Goal: Transaction & Acquisition: Download file/media

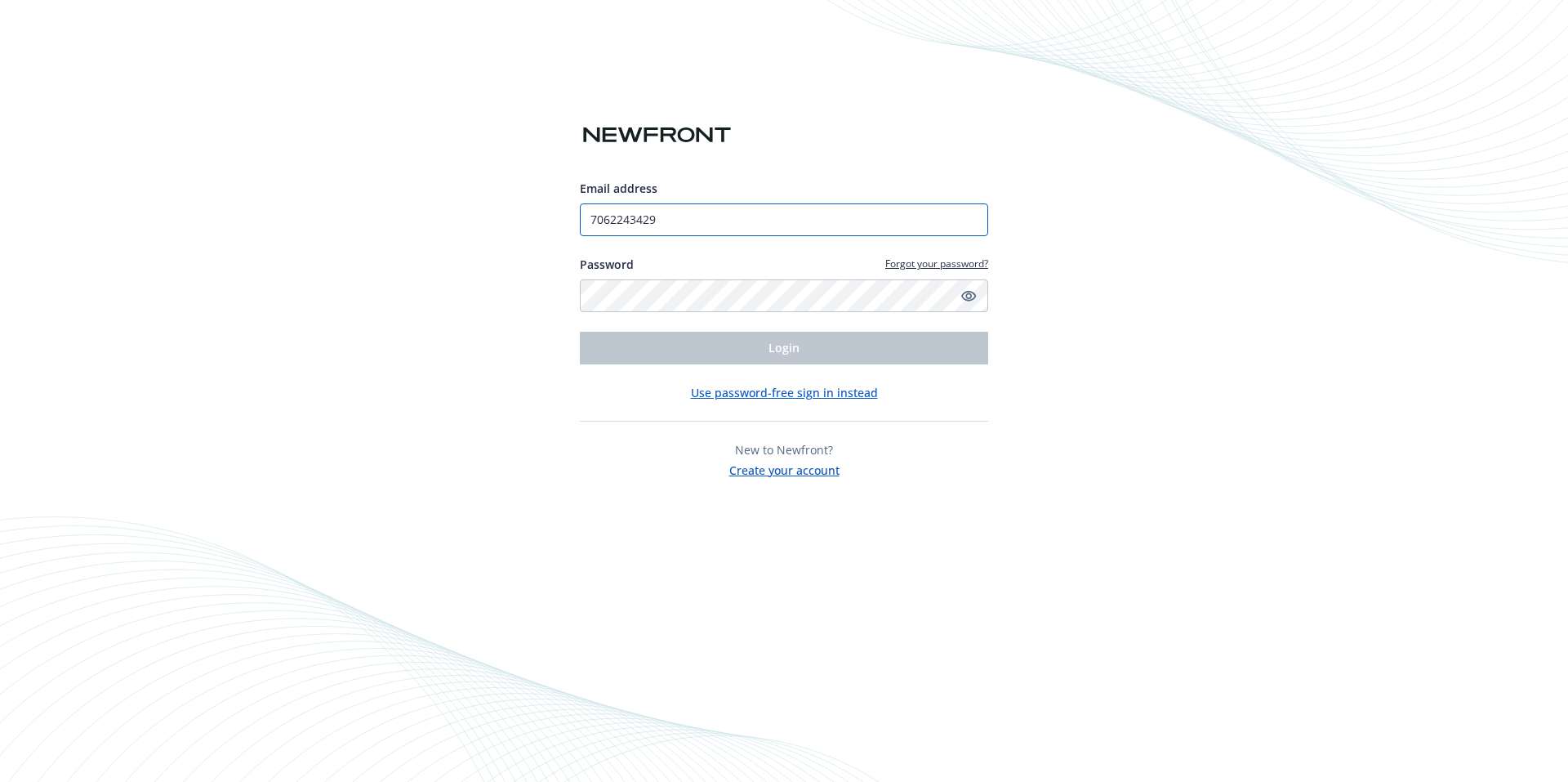
drag, startPoint x: 728, startPoint y: 207, endPoint x: 530, endPoint y: 200, distance: 198.1
click at [530, 200] on div "Email address 7062243429 Password Forgot your password? Login Use password-free…" at bounding box center [784, 391] width 1568 height 782
drag, startPoint x: 656, startPoint y: 221, endPoint x: 548, endPoint y: 218, distance: 108.0
click at [548, 218] on div "Email address acolquitt Password Forgot your password? Login Use password-free …" at bounding box center [784, 391] width 1568 height 782
type input "[EMAIL_ADDRESS][PERSON_NAME][DOMAIN_NAME]"
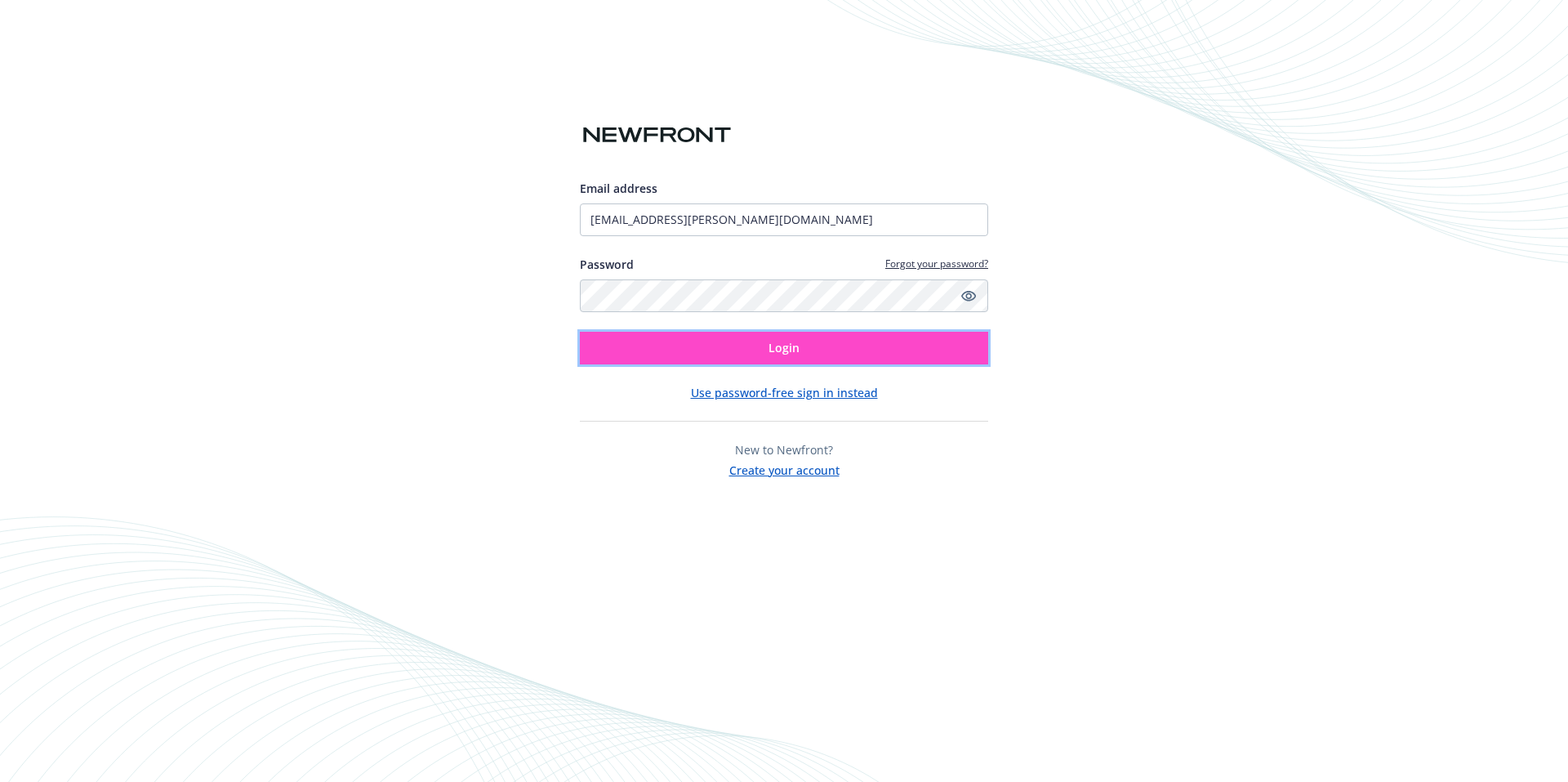
click at [685, 344] on button "Login" at bounding box center [784, 348] width 408 height 33
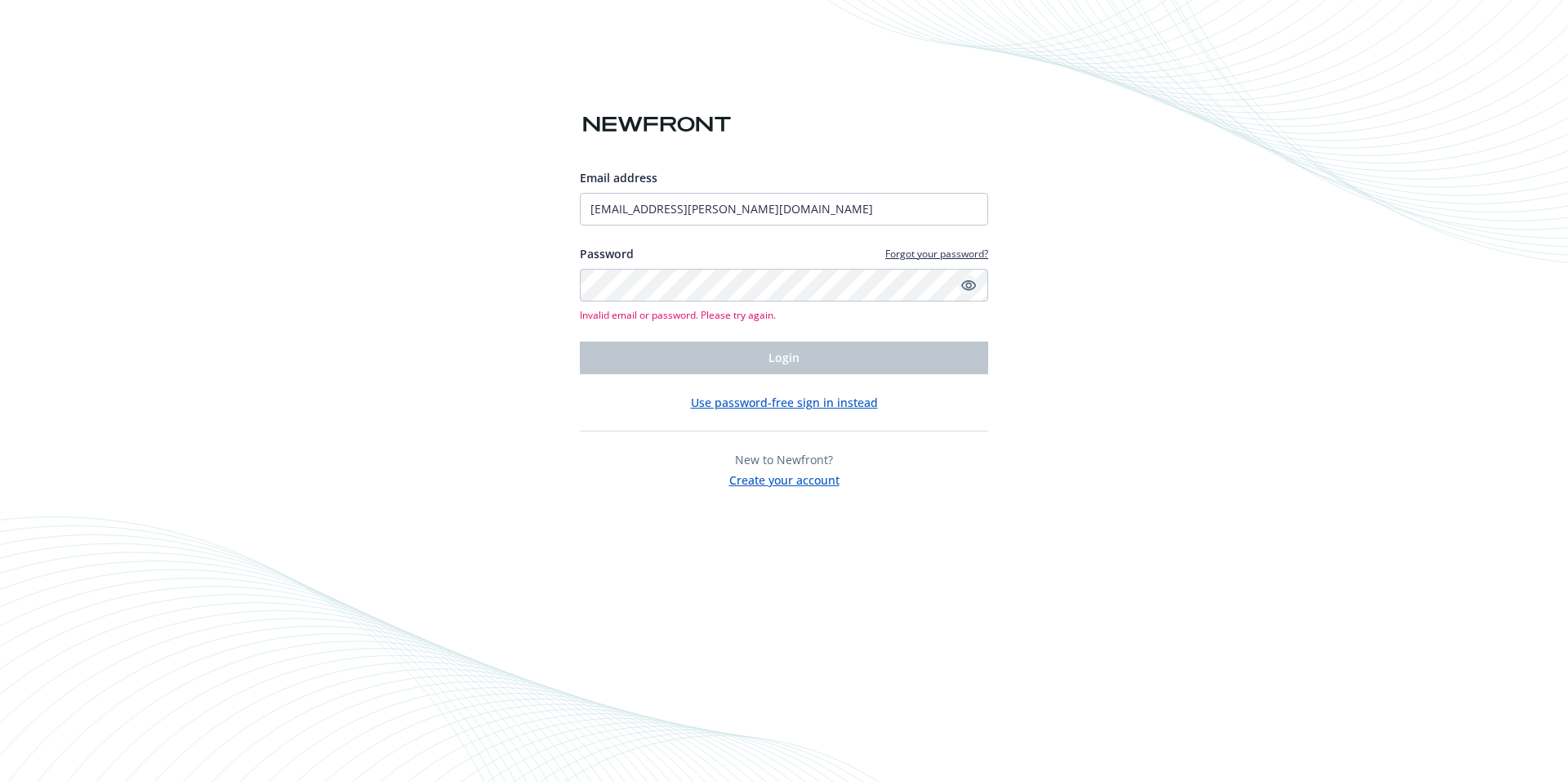
click at [970, 286] on icon "Show password" at bounding box center [968, 284] width 15 height 15
click at [526, 292] on div "Email address hbcroofing.angie@gmail.com Password Forgot your password? Invalid…" at bounding box center [784, 391] width 1568 height 782
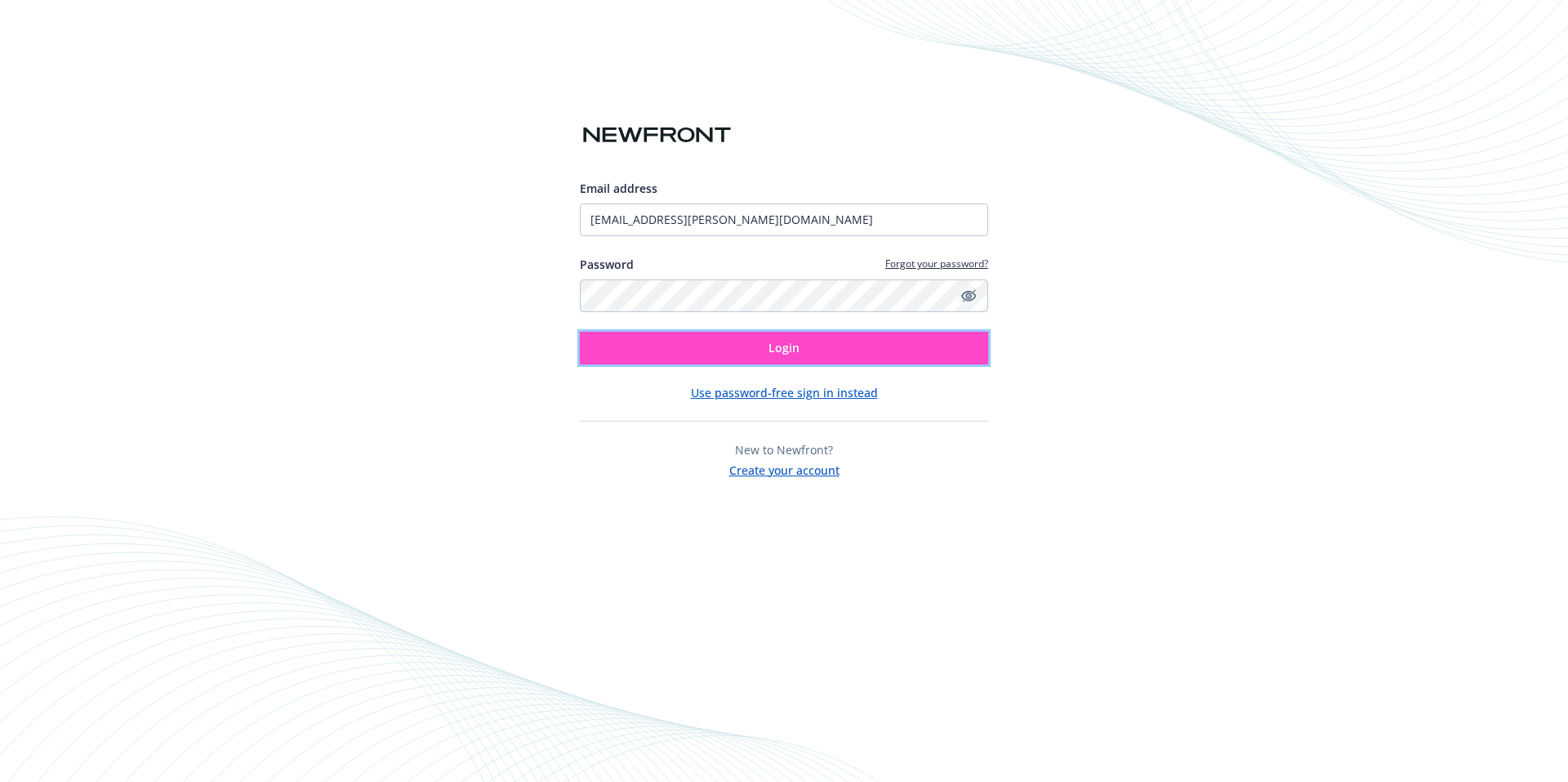
click at [921, 358] on button "Login" at bounding box center [784, 348] width 408 height 33
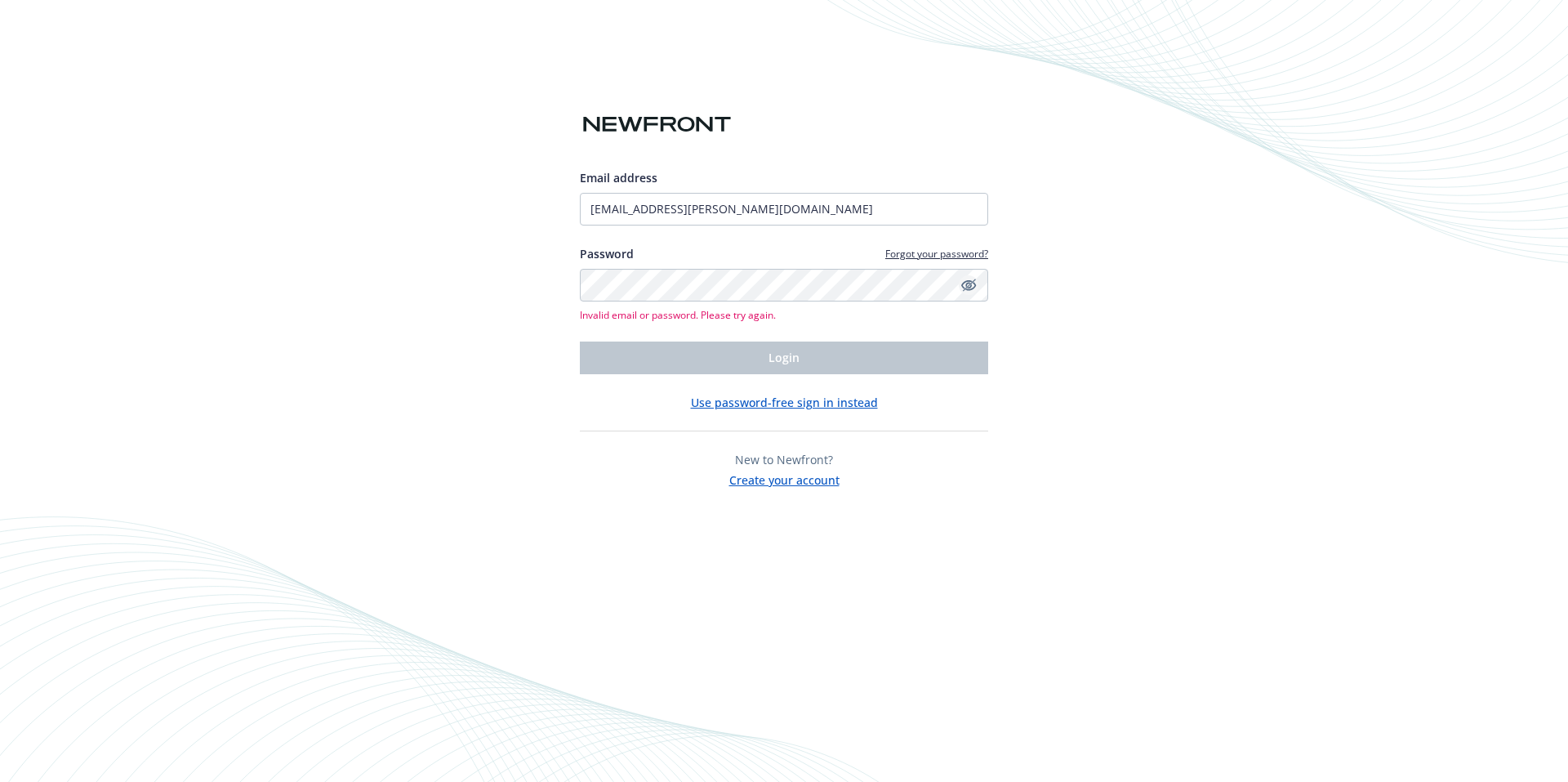
click at [850, 404] on button "Use password-free sign in instead" at bounding box center [784, 402] width 187 height 17
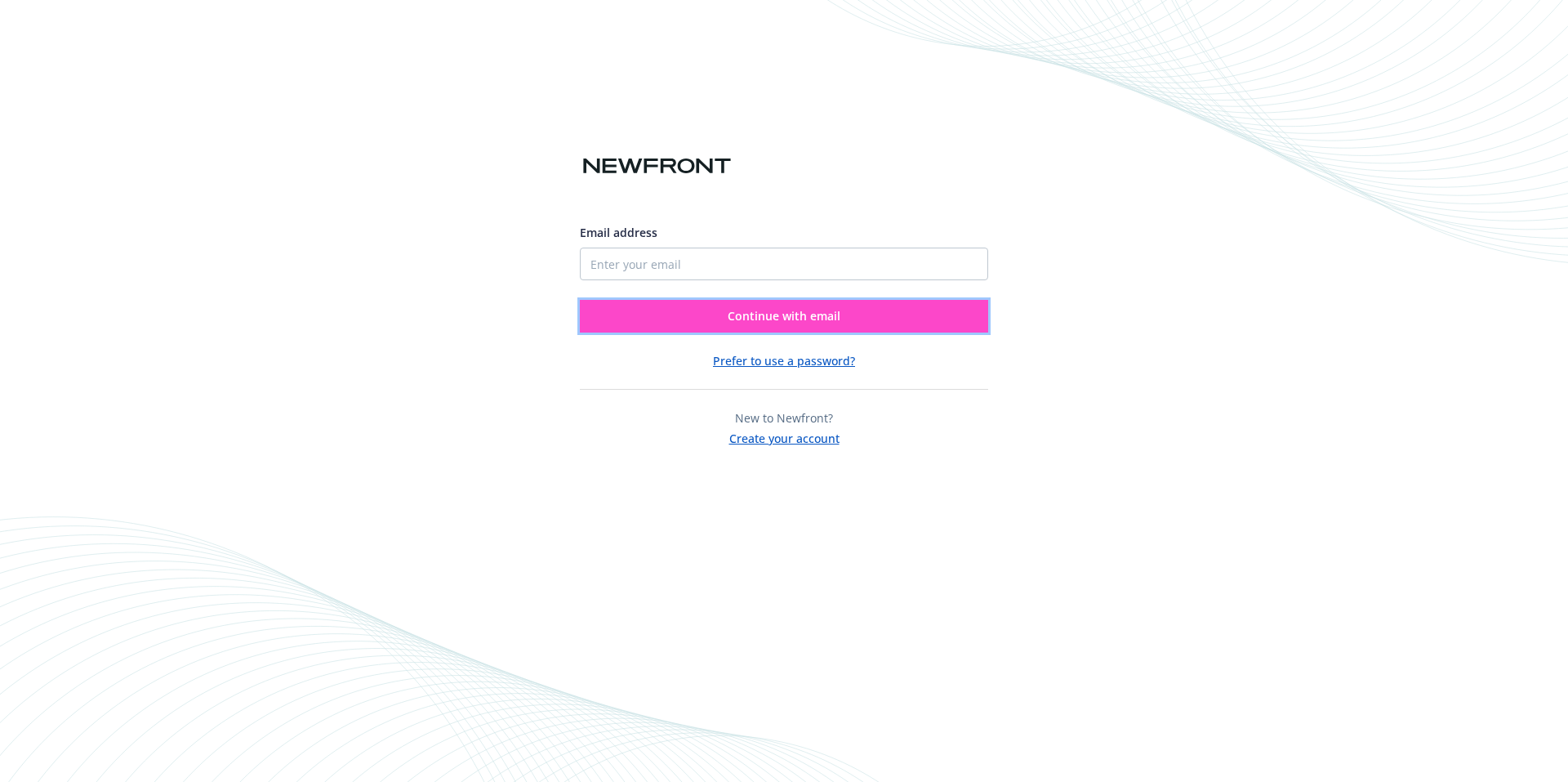
click at [841, 318] on button "Continue with email" at bounding box center [784, 316] width 408 height 33
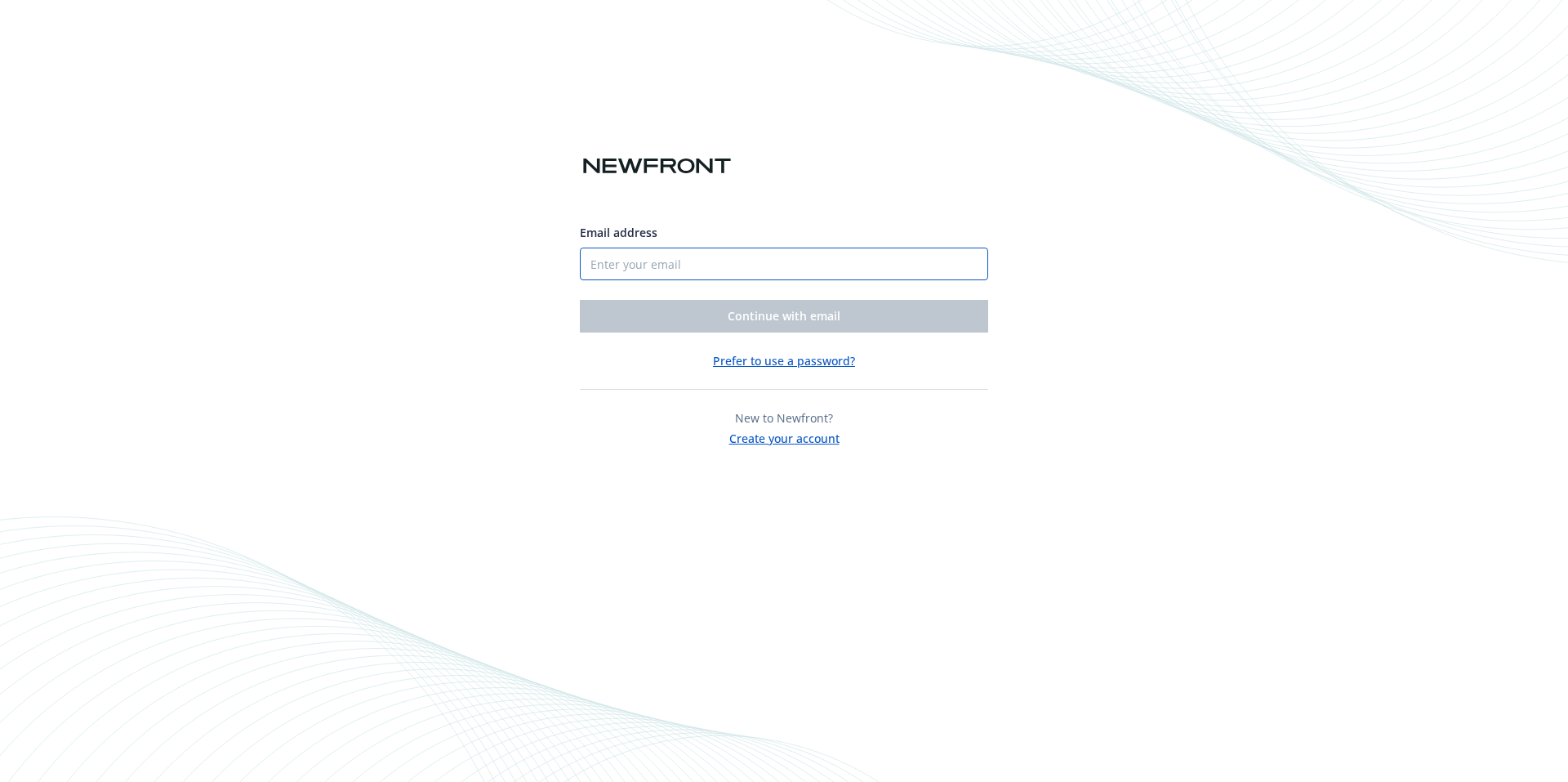
click at [817, 265] on input "Email address" at bounding box center [784, 264] width 408 height 33
type input "[EMAIL_ADDRESS][PERSON_NAME][DOMAIN_NAME]"
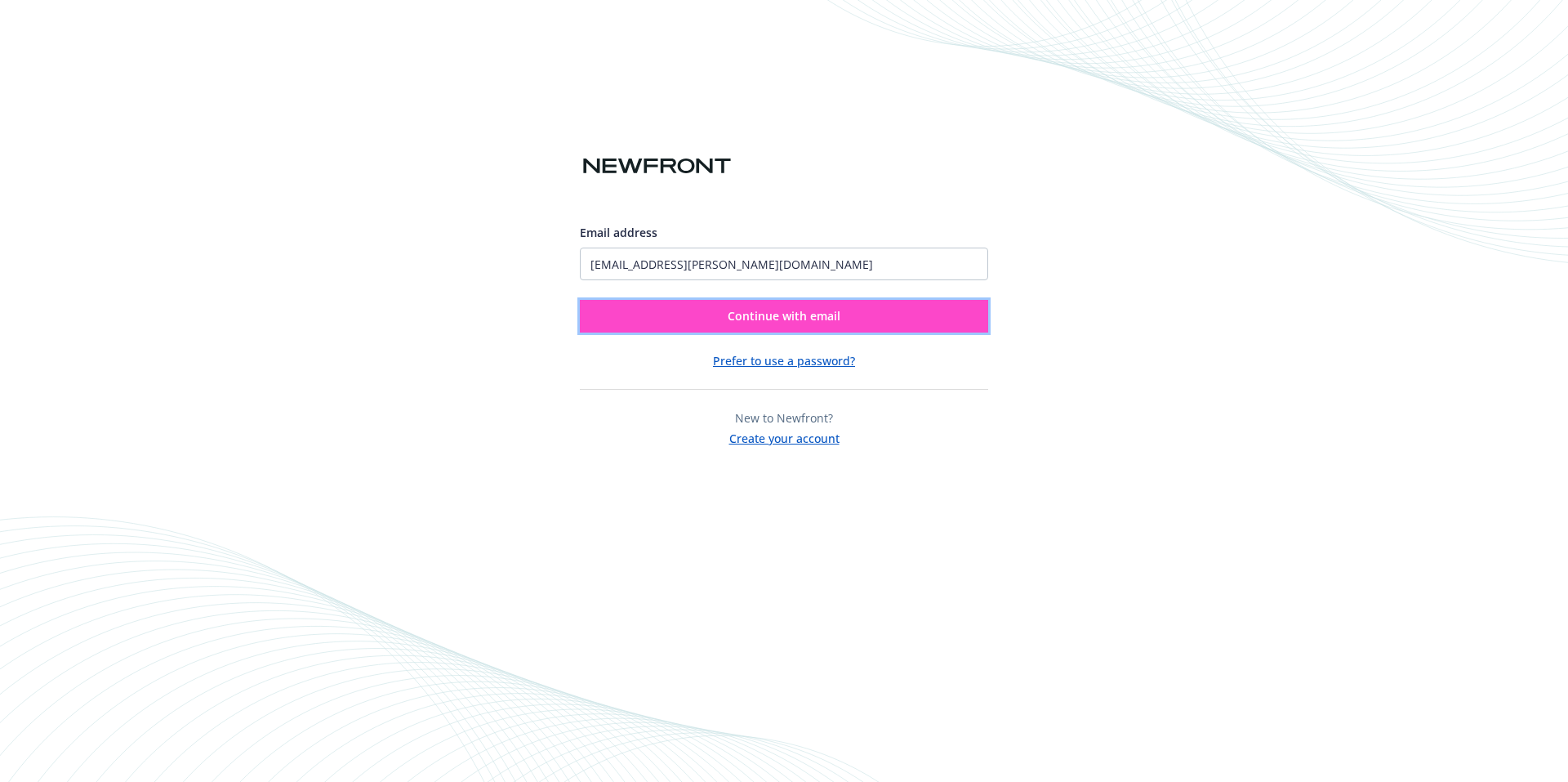
click at [782, 315] on span "Continue with email" at bounding box center [784, 316] width 113 height 16
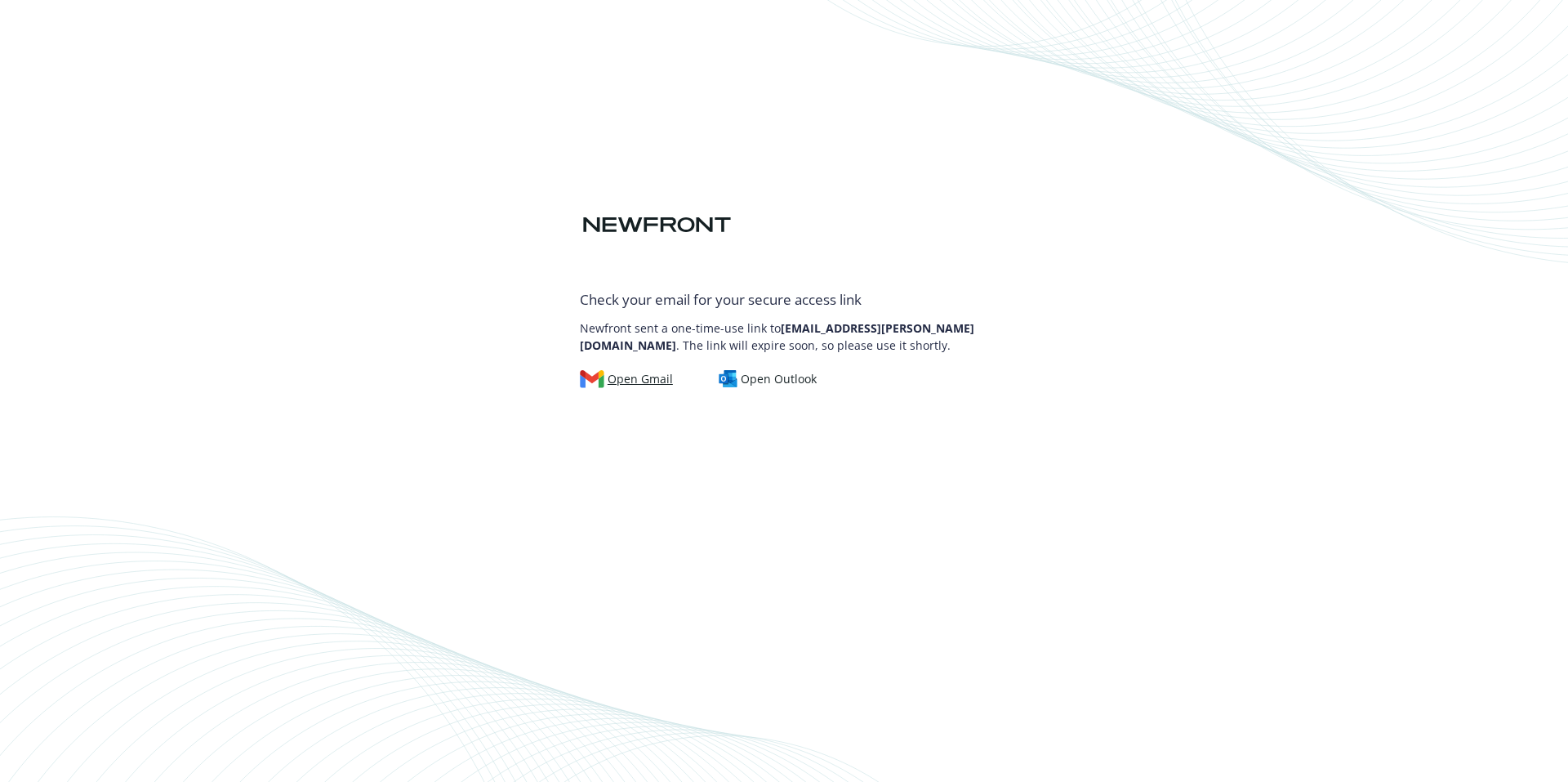
click at [625, 379] on div "Open Gmail" at bounding box center [626, 379] width 93 height 18
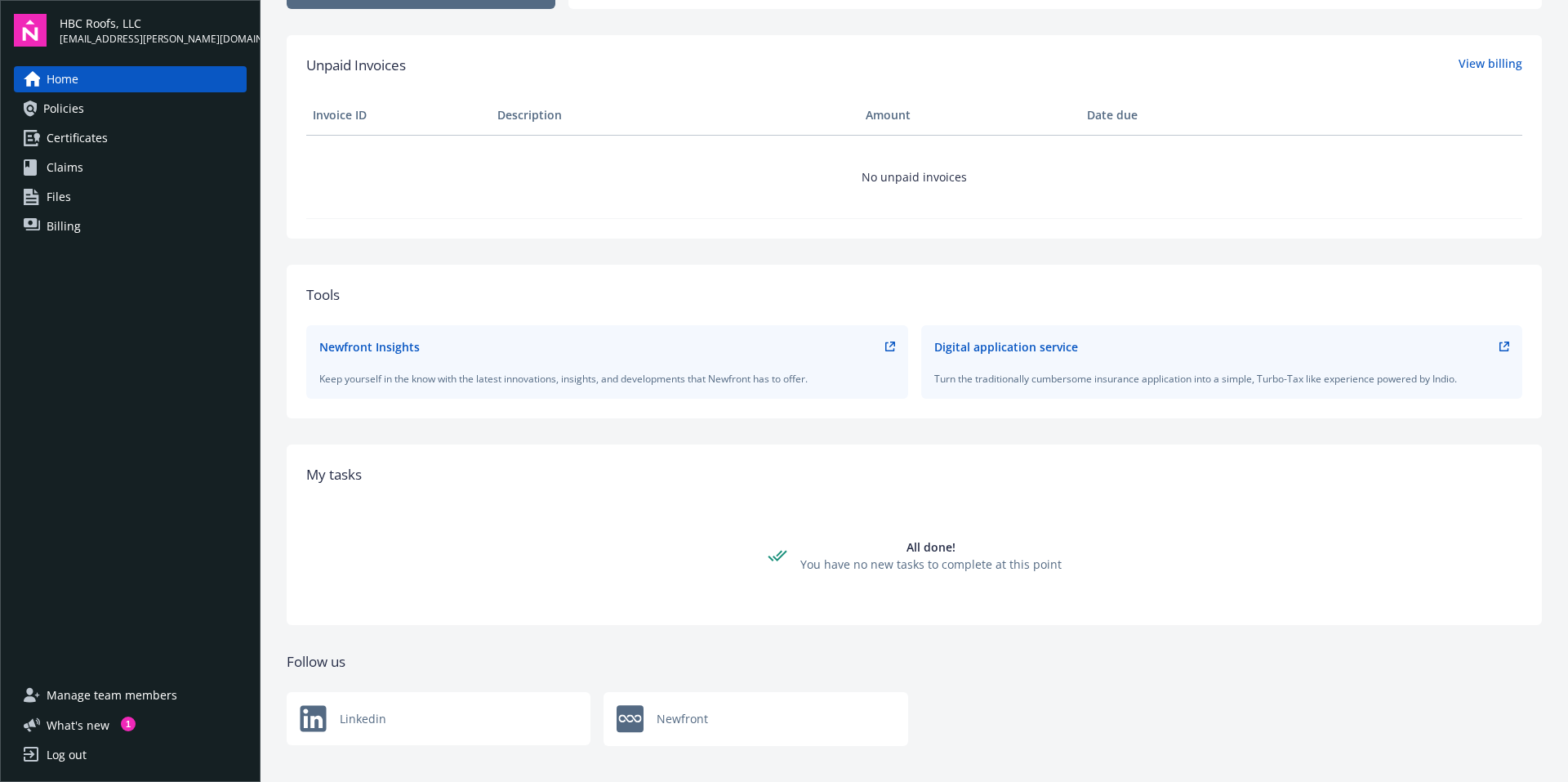
scroll to position [397, 0]
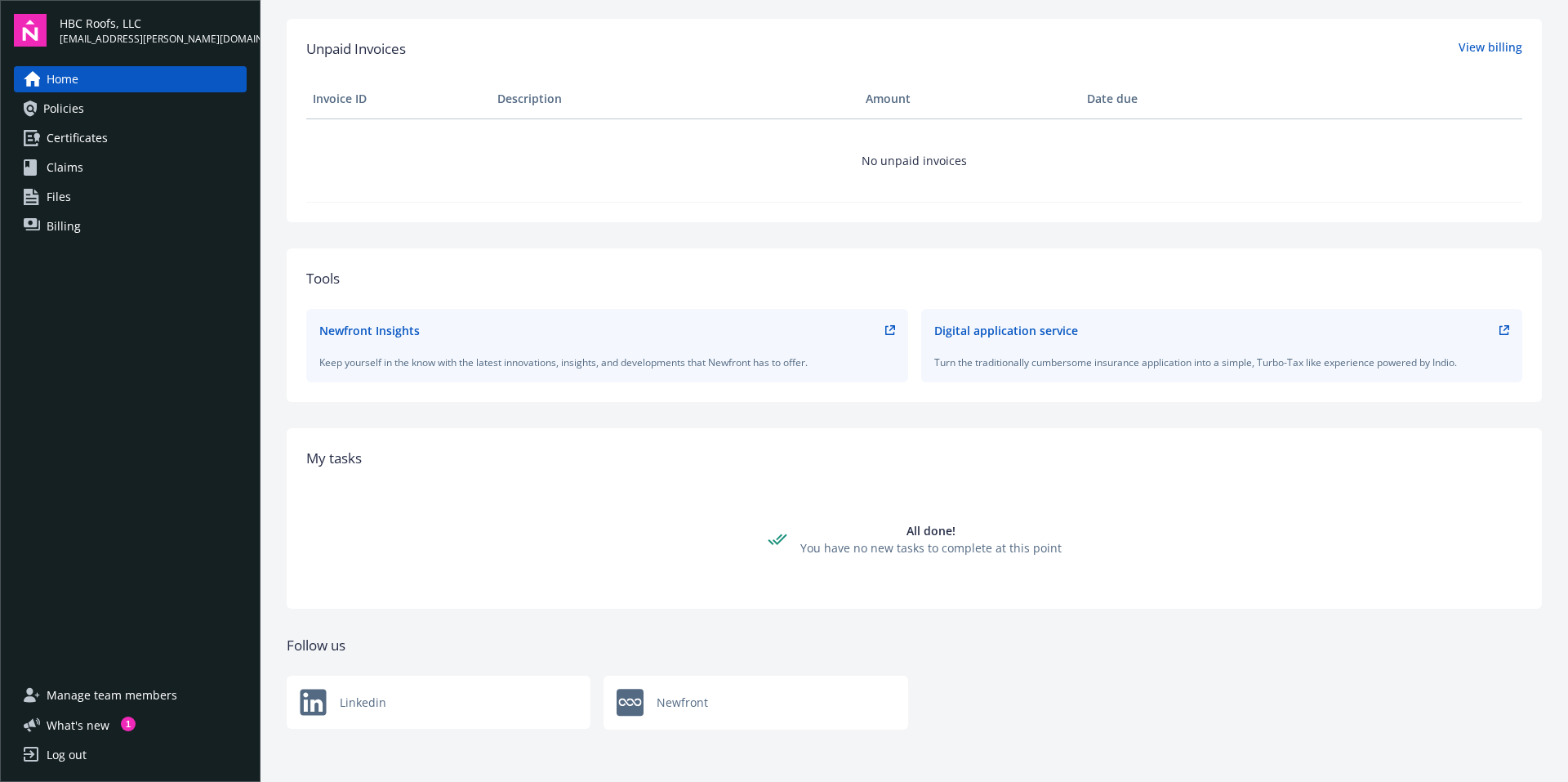
click at [82, 108] on span "Policies" at bounding box center [63, 109] width 40 height 26
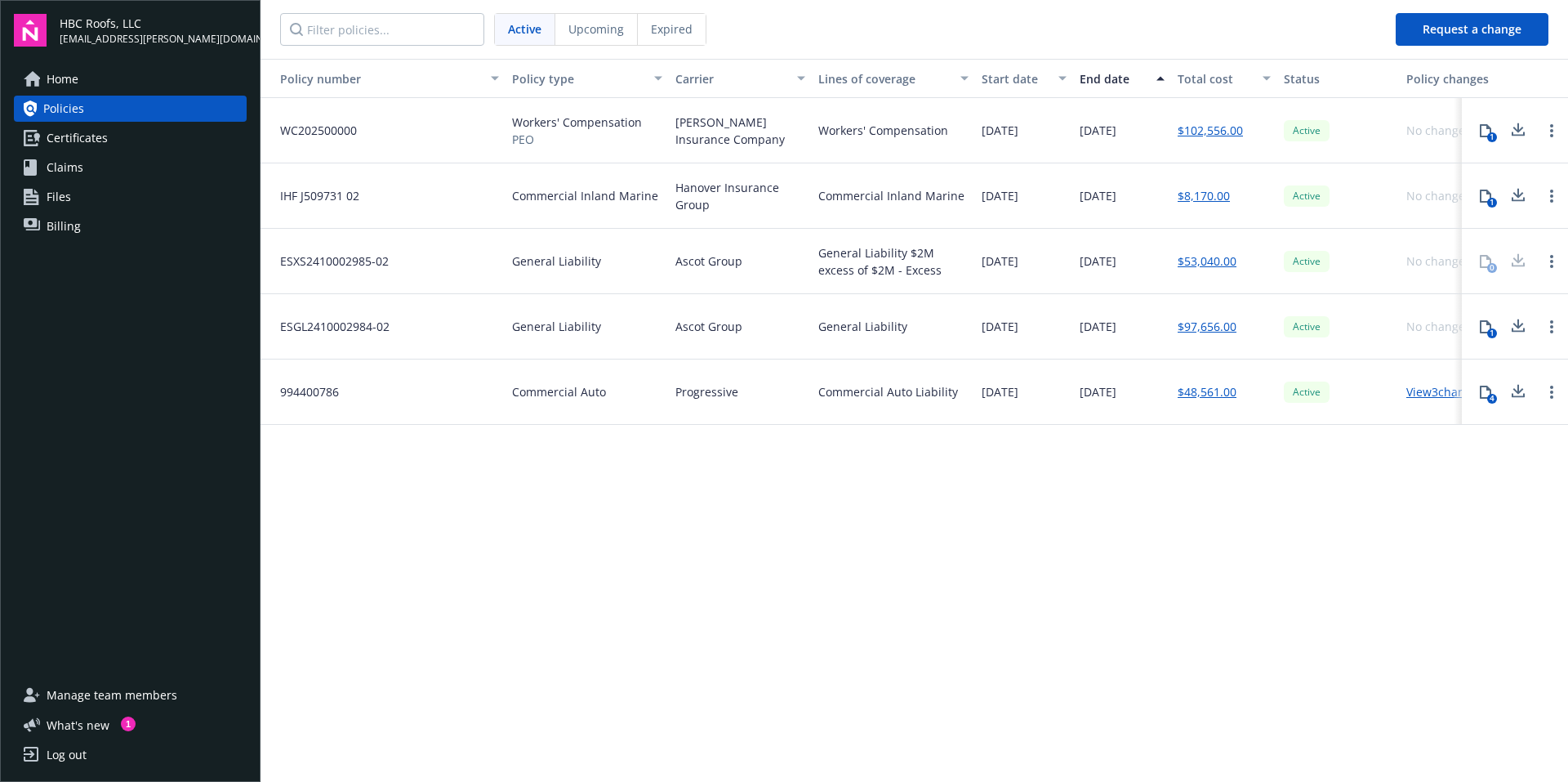
click at [673, 25] on span "Expired" at bounding box center [672, 29] width 41 height 17
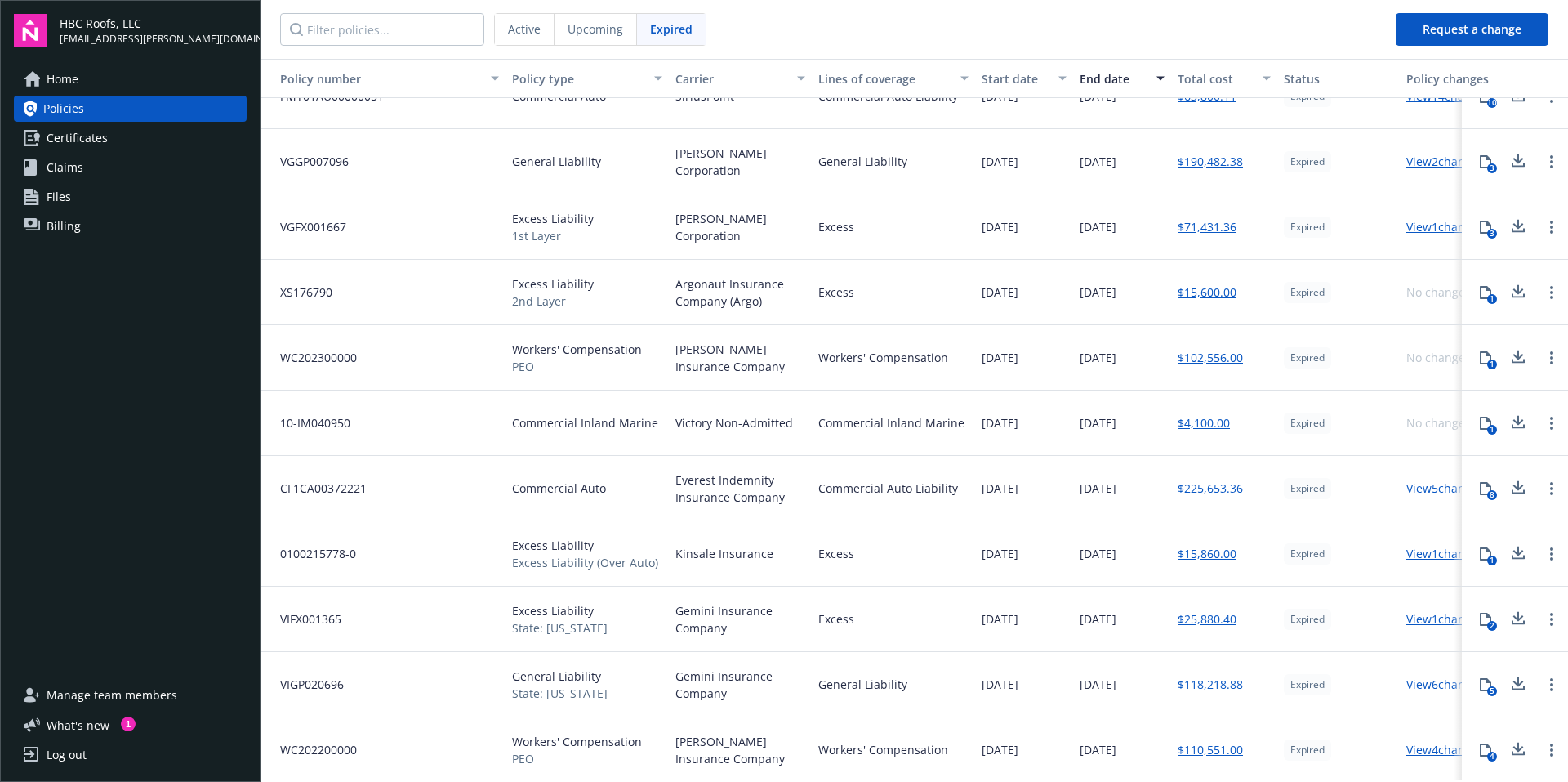
scroll to position [442, 0]
click at [1429, 477] on link "View 5 changes" at bounding box center [1445, 485] width 77 height 16
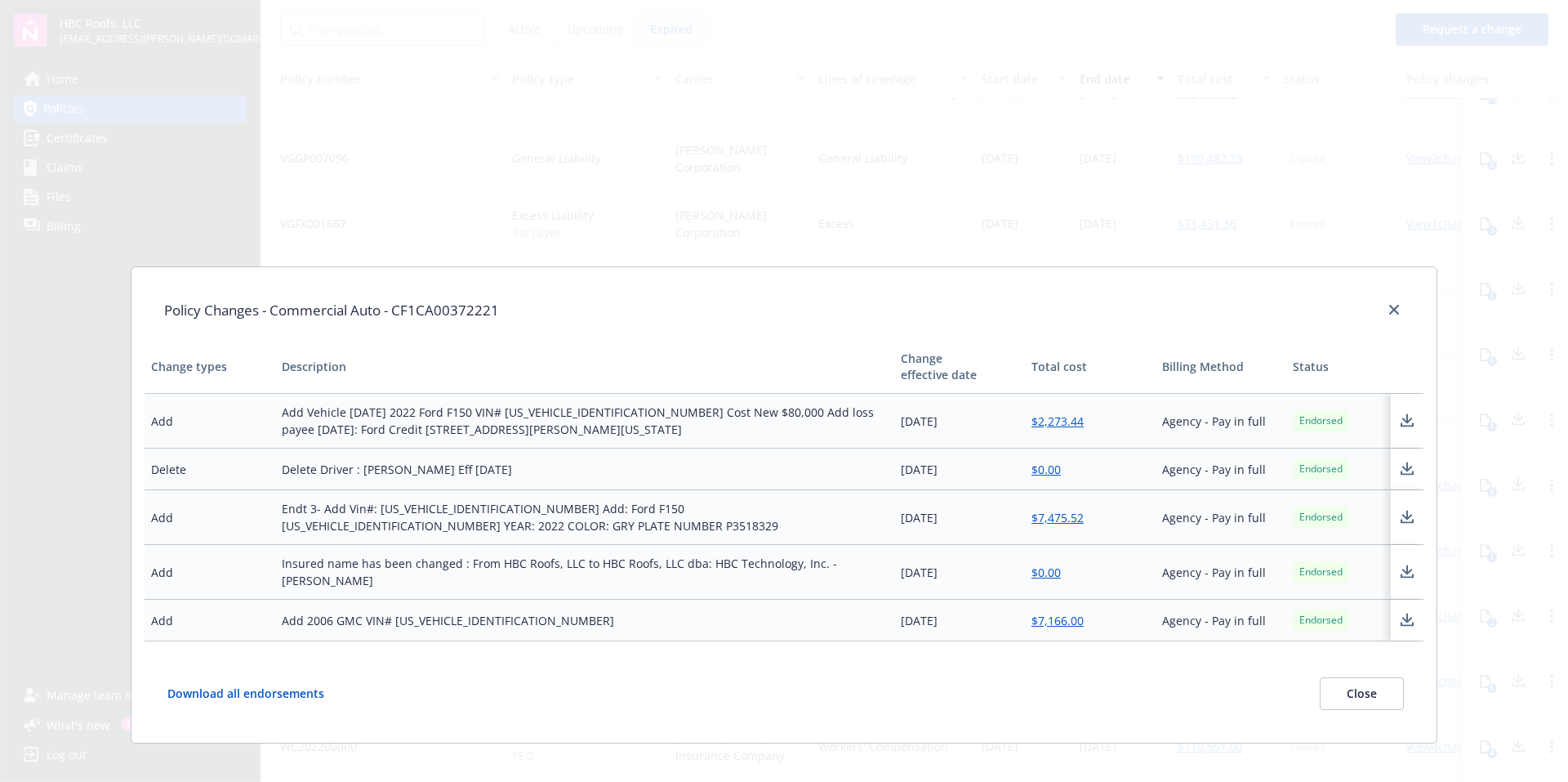
scroll to position [82, 0]
click at [1392, 307] on icon "close" at bounding box center [1393, 308] width 9 height 9
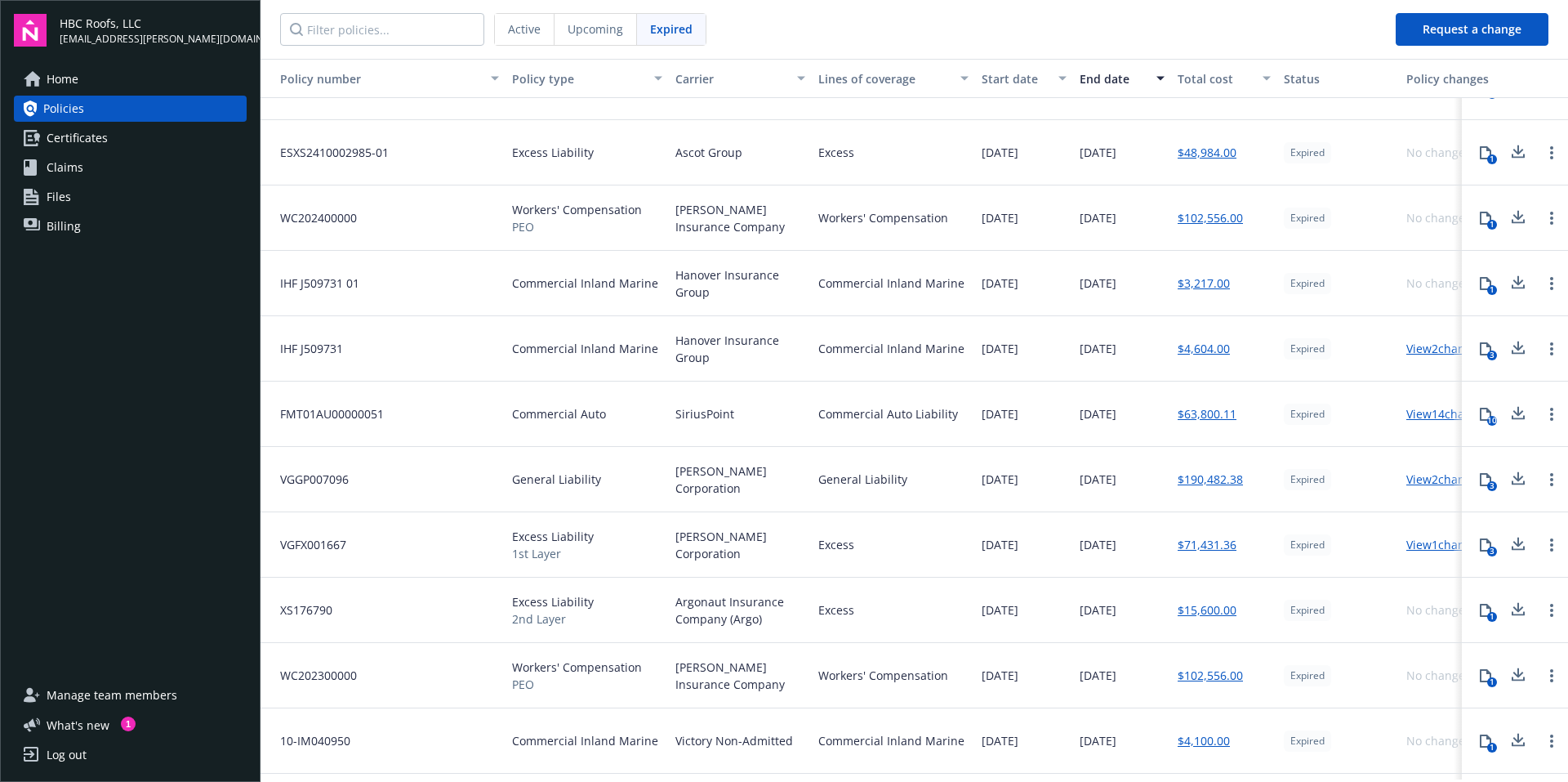
scroll to position [0, 0]
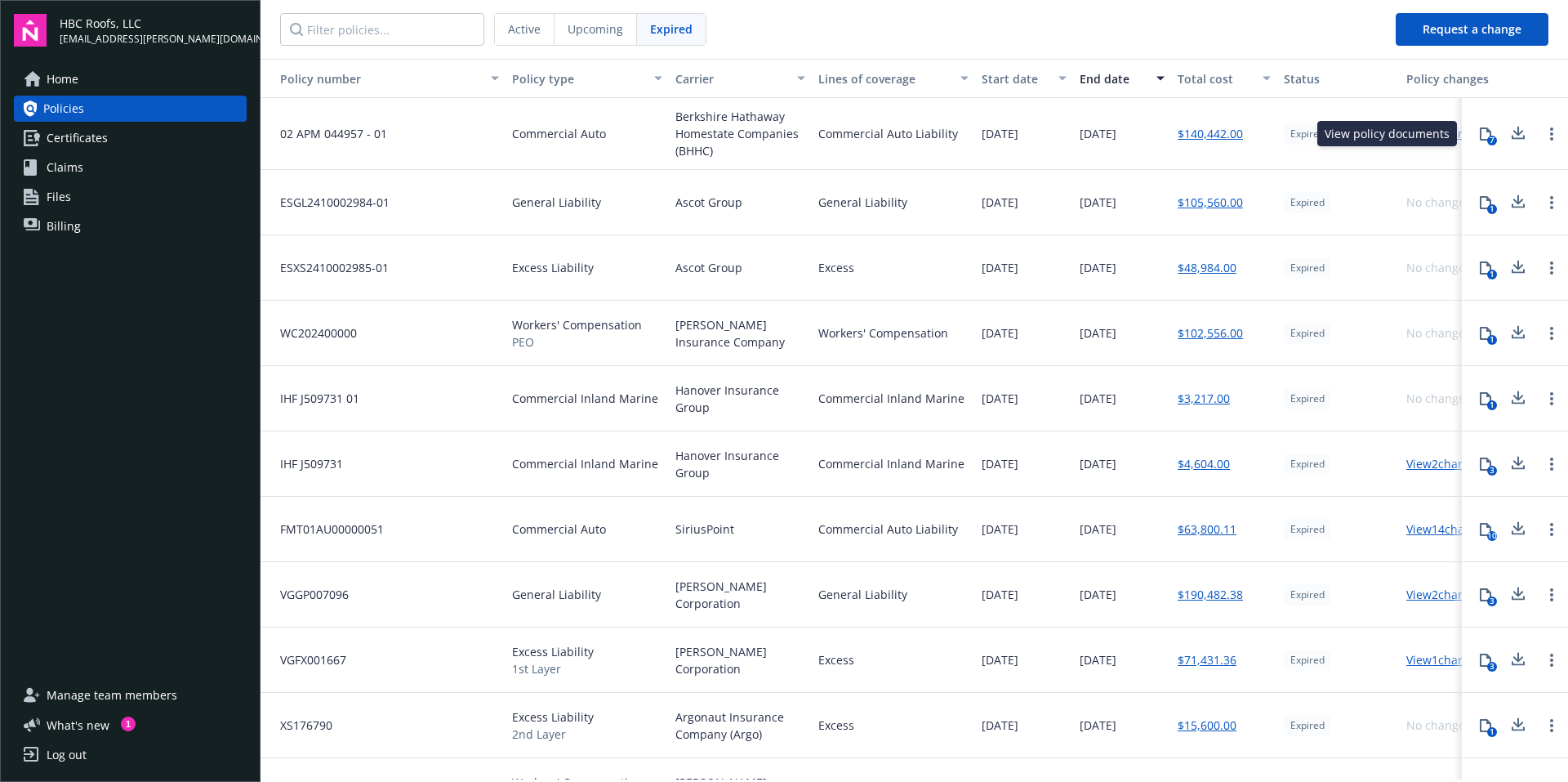
click at [1479, 135] on icon at bounding box center [1484, 133] width 11 height 13
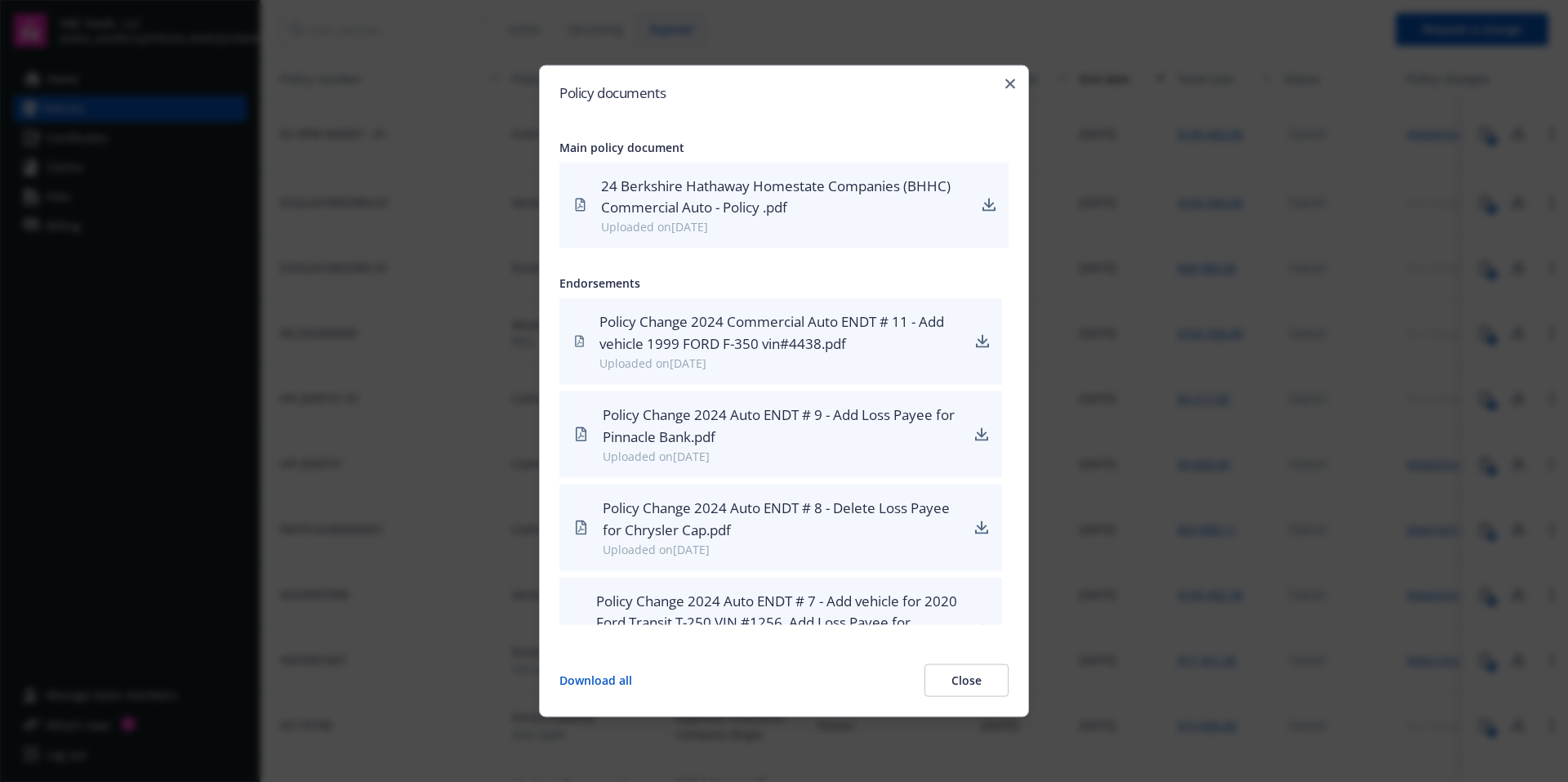
drag, startPoint x: 1013, startPoint y: 330, endPoint x: 1013, endPoint y: 342, distance: 12.0
click at [1013, 342] on div "Policy documents Main policy document 24 Berkshire Hathaway Homestate Companies…" at bounding box center [784, 391] width 490 height 653
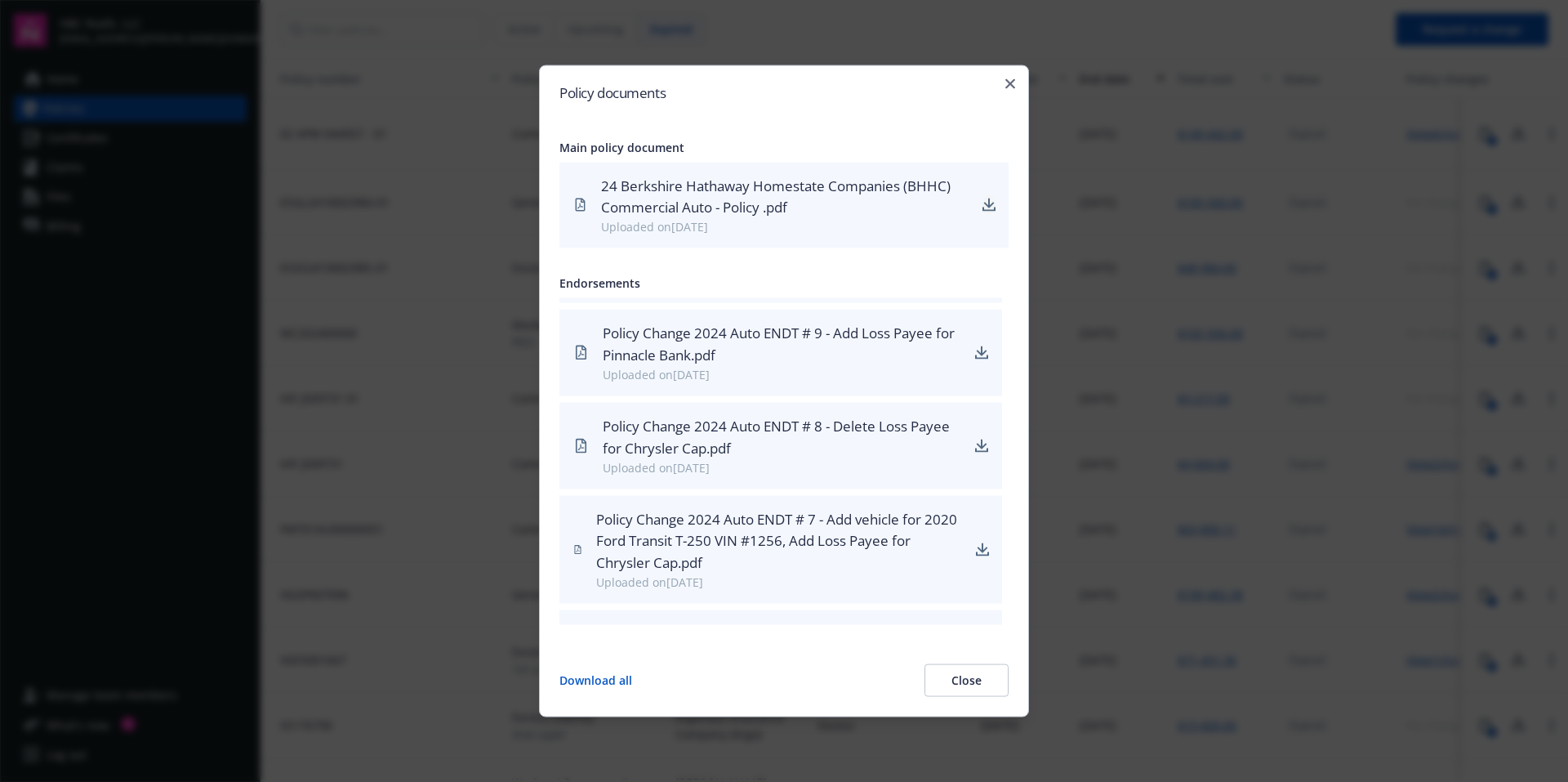
click at [987, 202] on icon "download" at bounding box center [989, 204] width 13 height 13
